Goal: Task Accomplishment & Management: Use online tool/utility

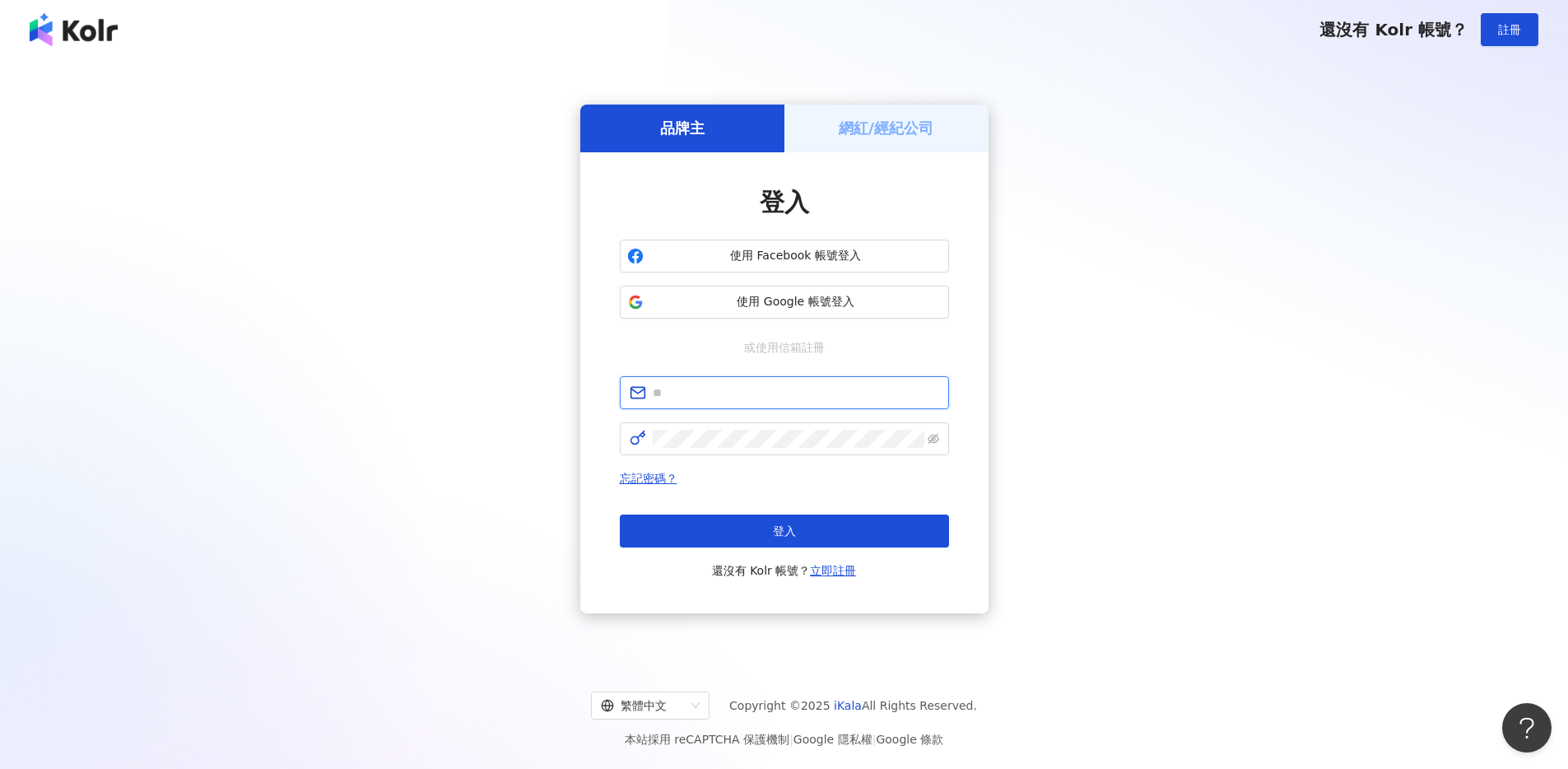
click at [847, 386] on input "text" at bounding box center [796, 393] width 286 height 18
type input "**********"
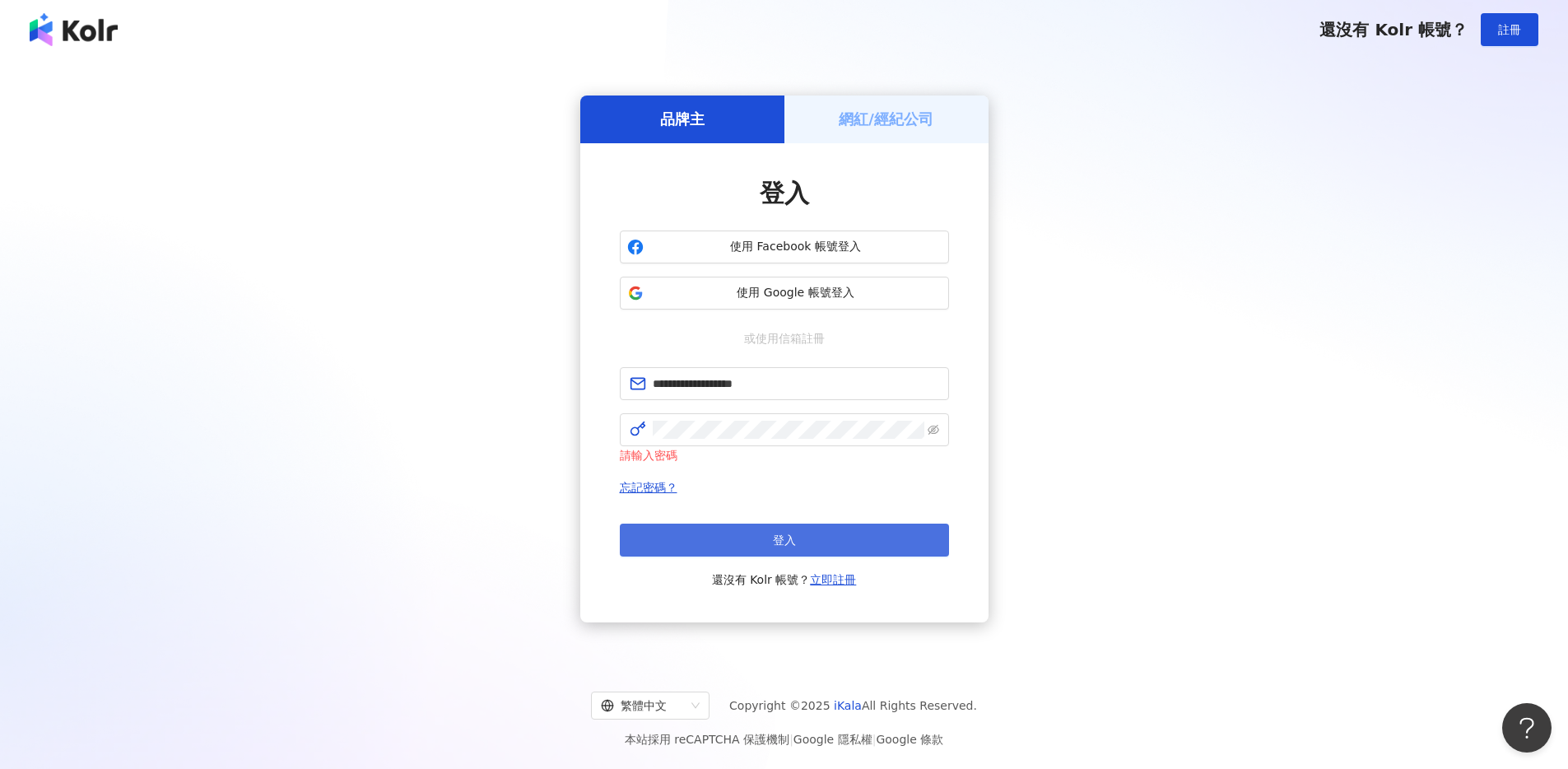
click at [706, 531] on button "登入" at bounding box center [784, 540] width 329 height 33
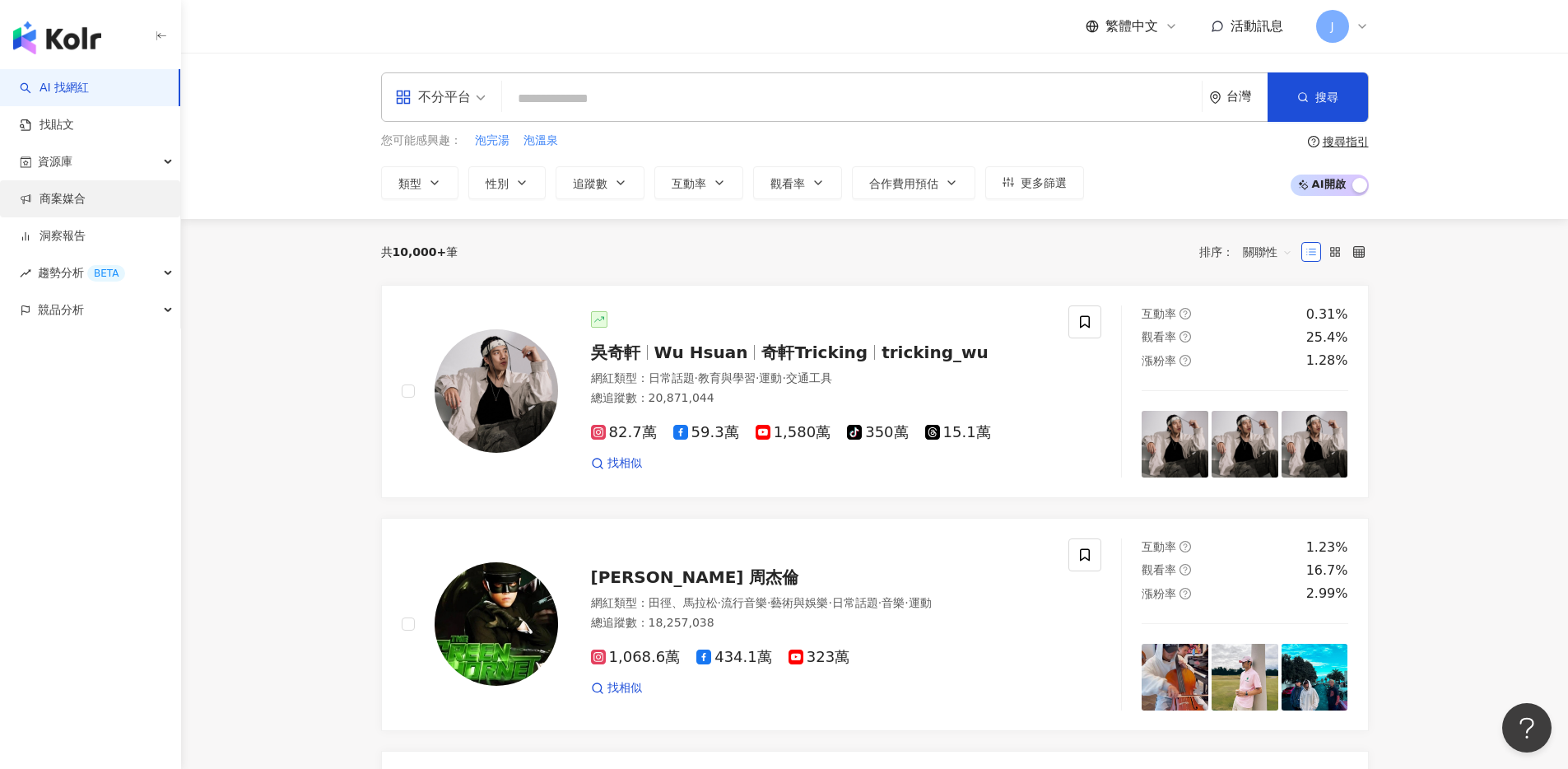
click at [86, 194] on link "商案媒合" at bounding box center [52, 199] width 66 height 16
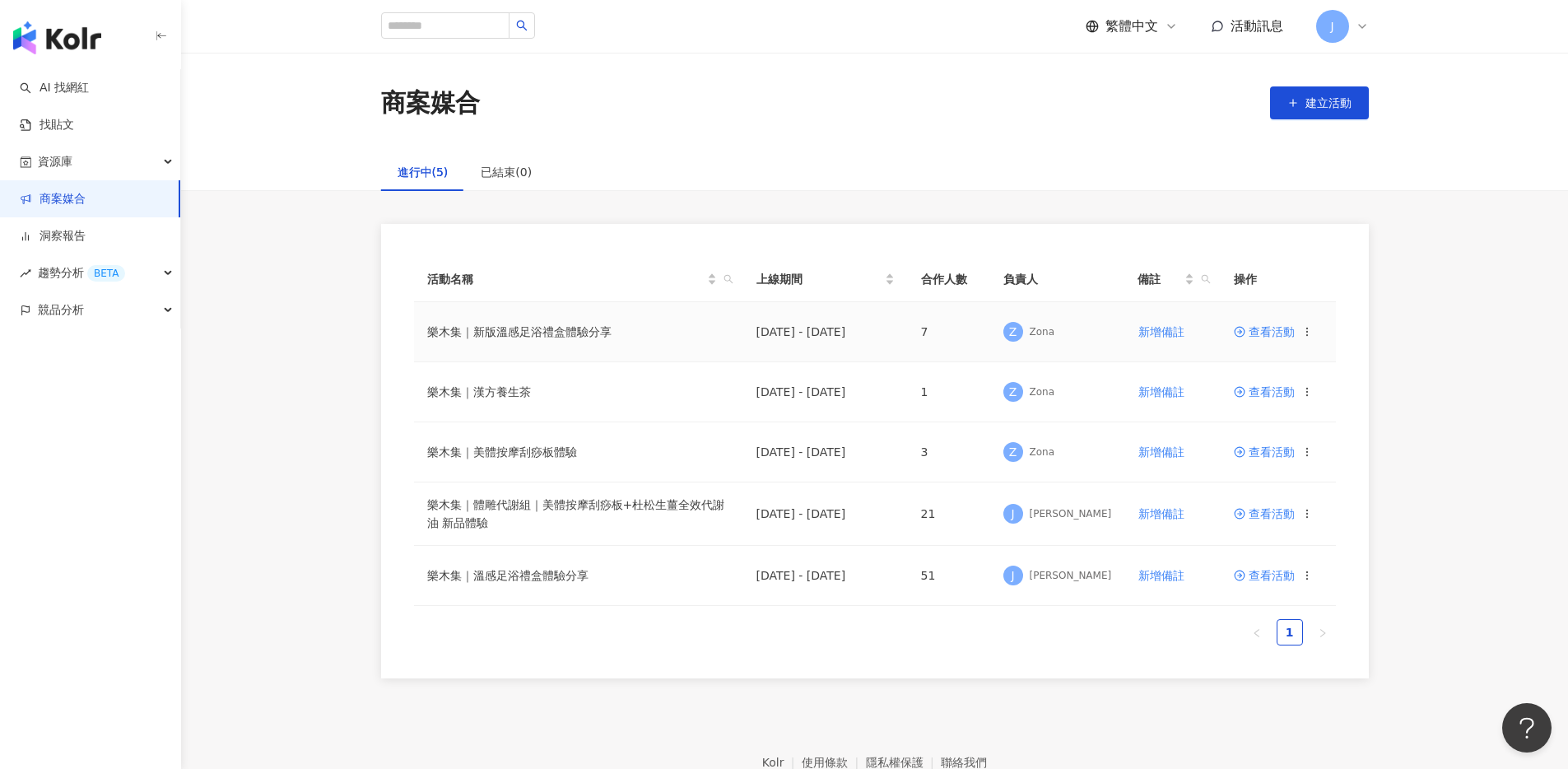
click at [1259, 331] on span "查看活動" at bounding box center [1263, 332] width 61 height 12
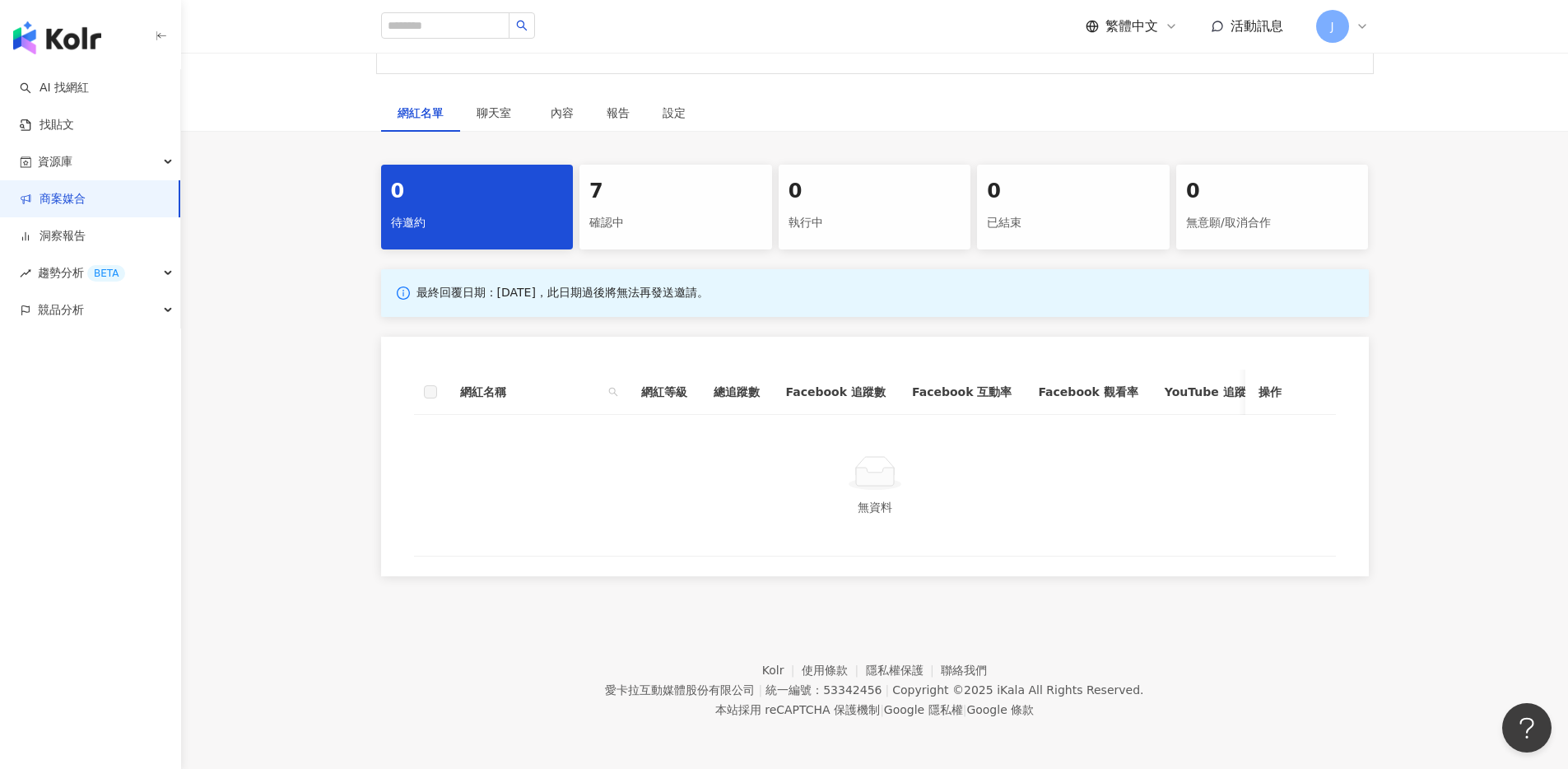
scroll to position [626, 0]
click at [603, 178] on div "7" at bounding box center [675, 191] width 173 height 28
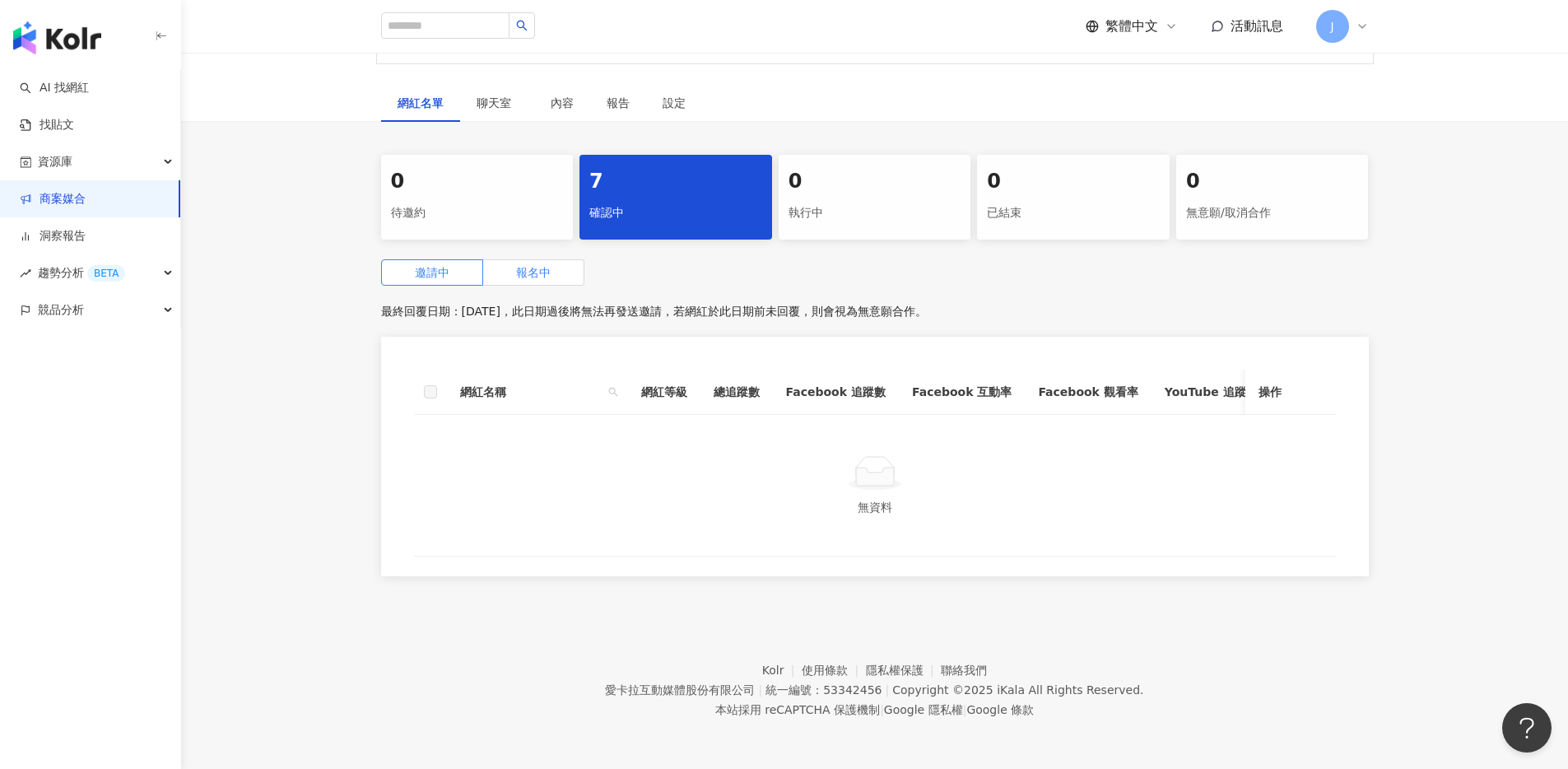
click at [501, 273] on label "報名中" at bounding box center [533, 272] width 101 height 26
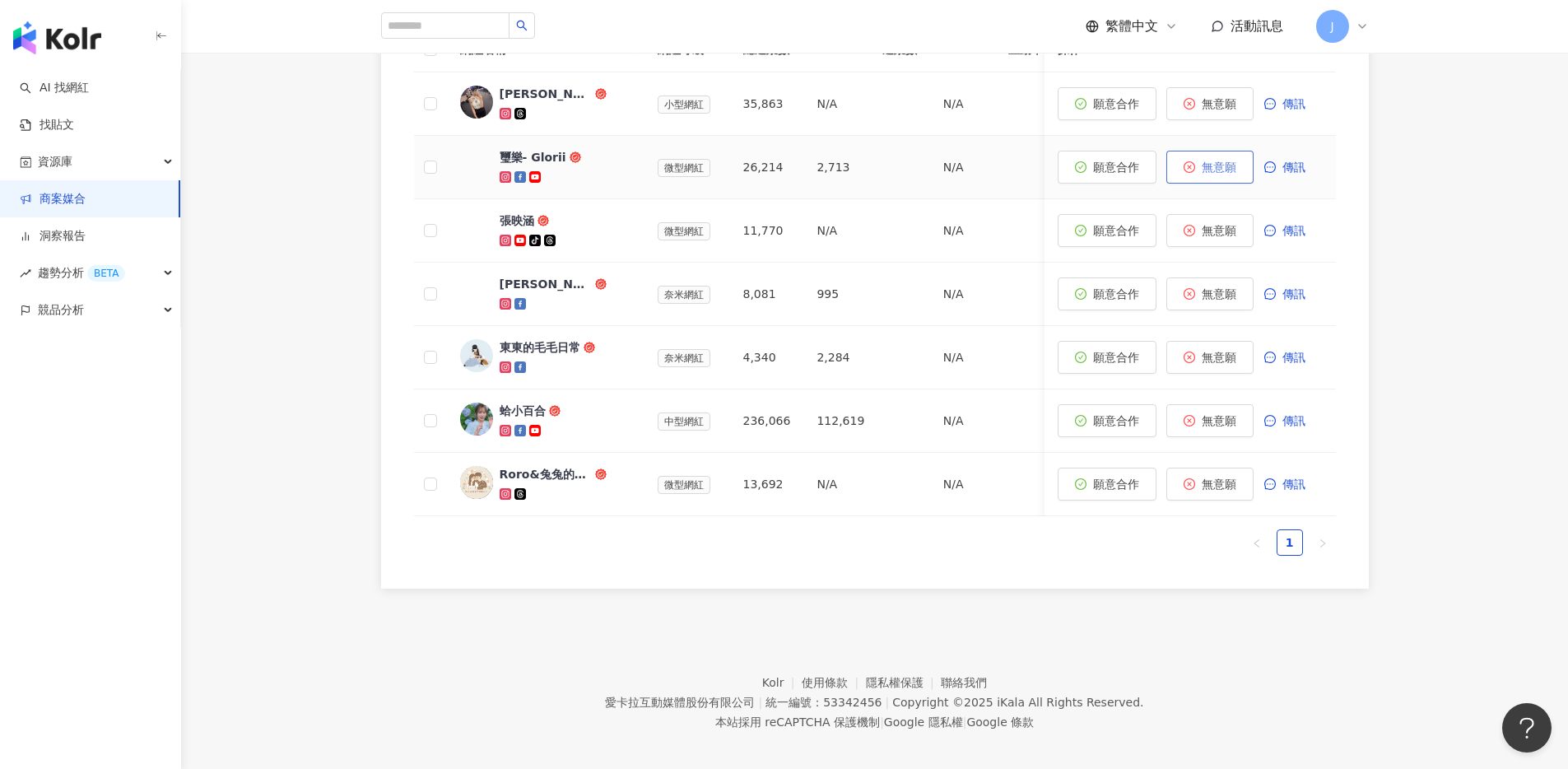
scroll to position [907, 0]
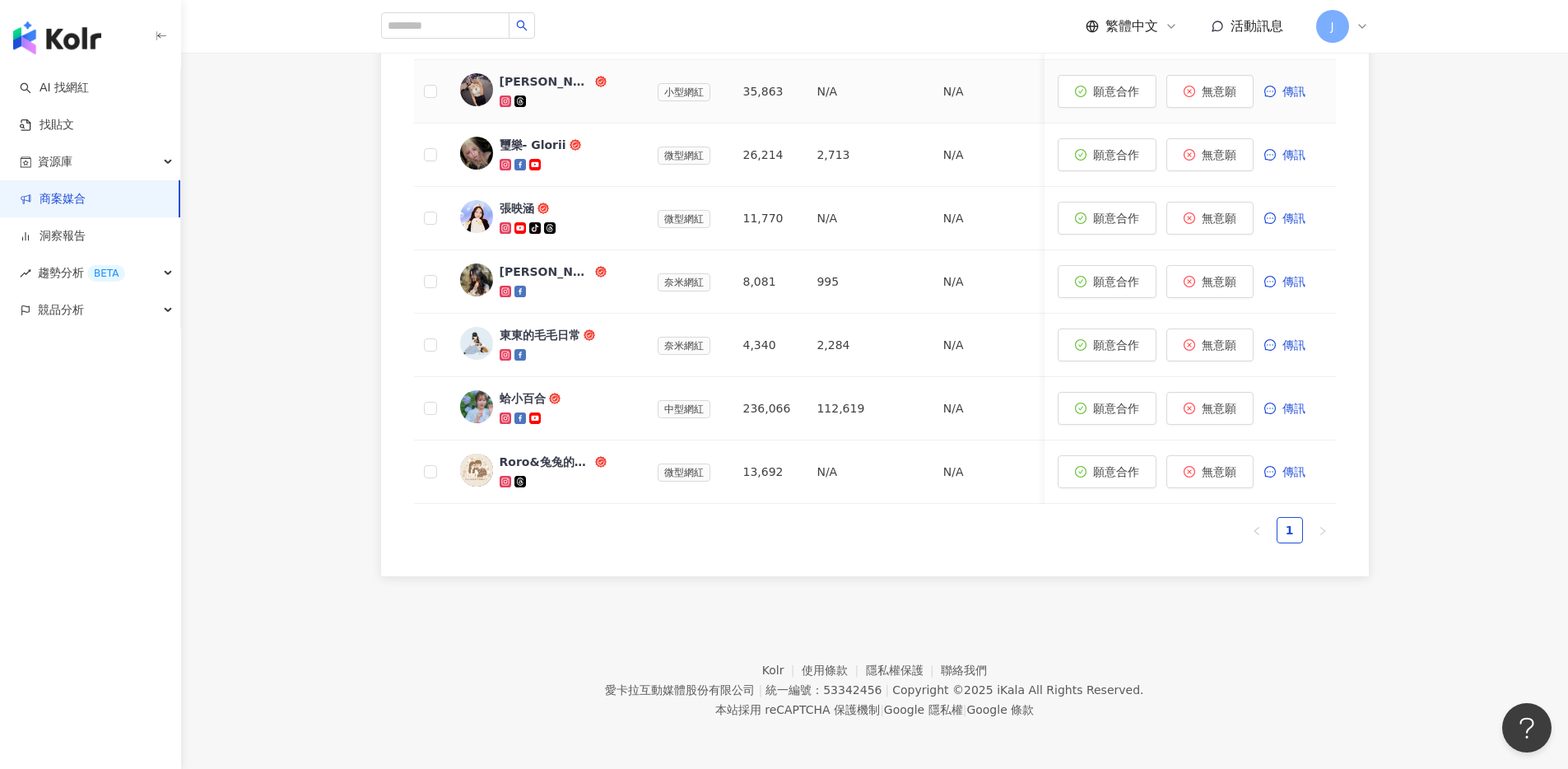
click at [503, 106] on icon at bounding box center [504, 101] width 9 height 9
